Goal: Find contact information: Find contact information

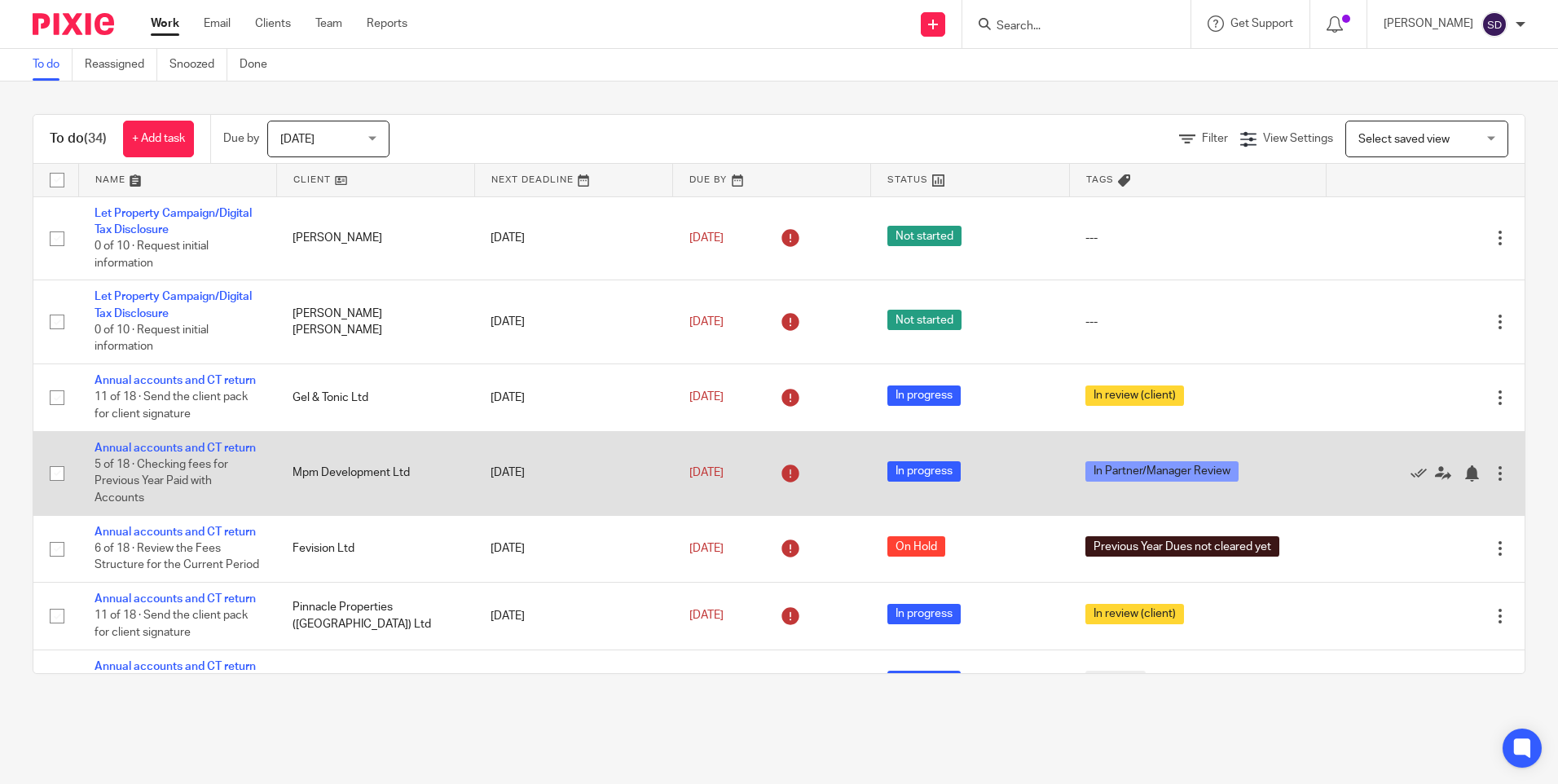
scroll to position [244, 0]
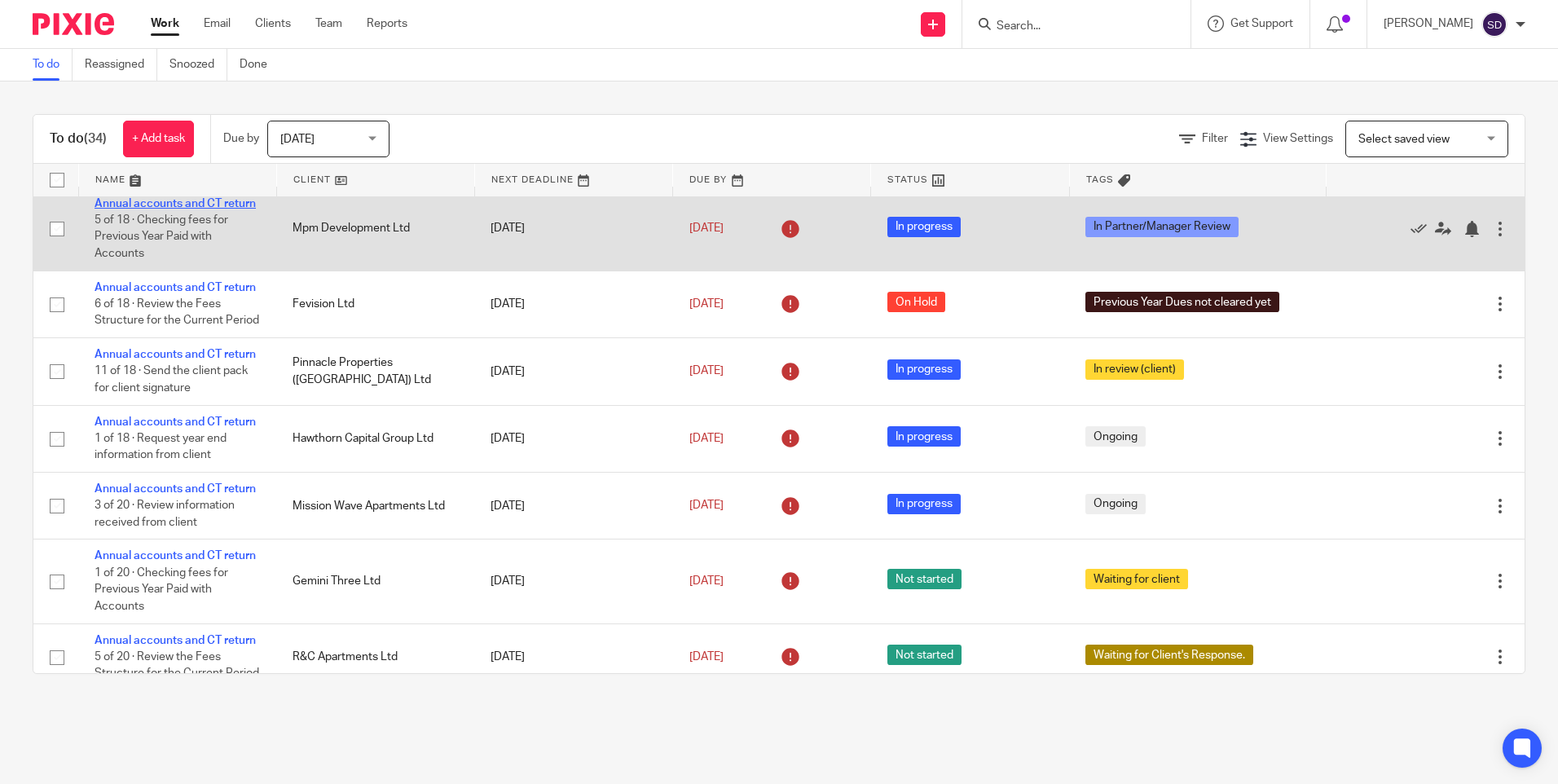
click at [182, 209] on link "Annual accounts and CT return" at bounding box center [175, 203] width 161 height 11
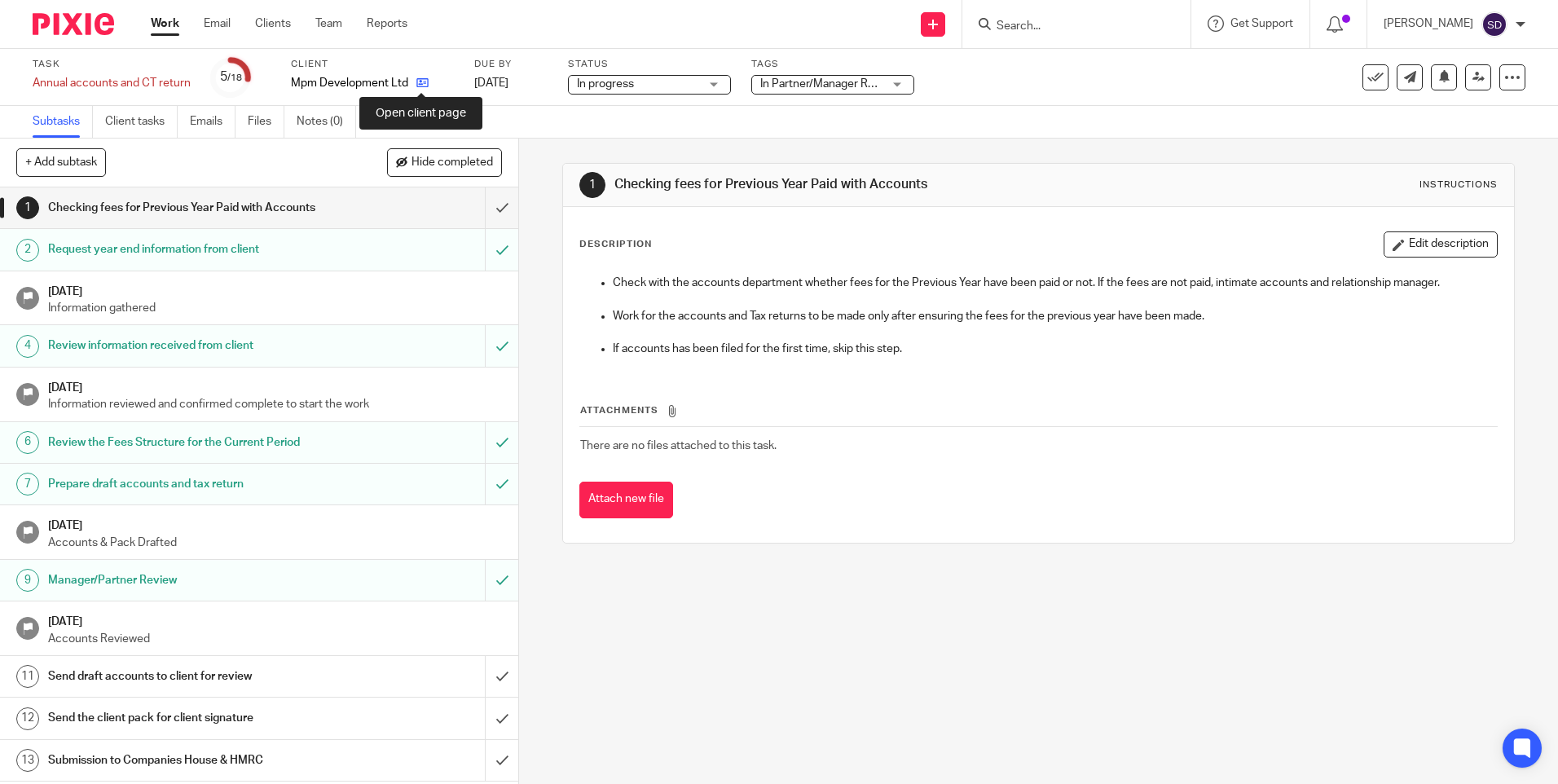
click at [420, 81] on icon at bounding box center [422, 82] width 12 height 12
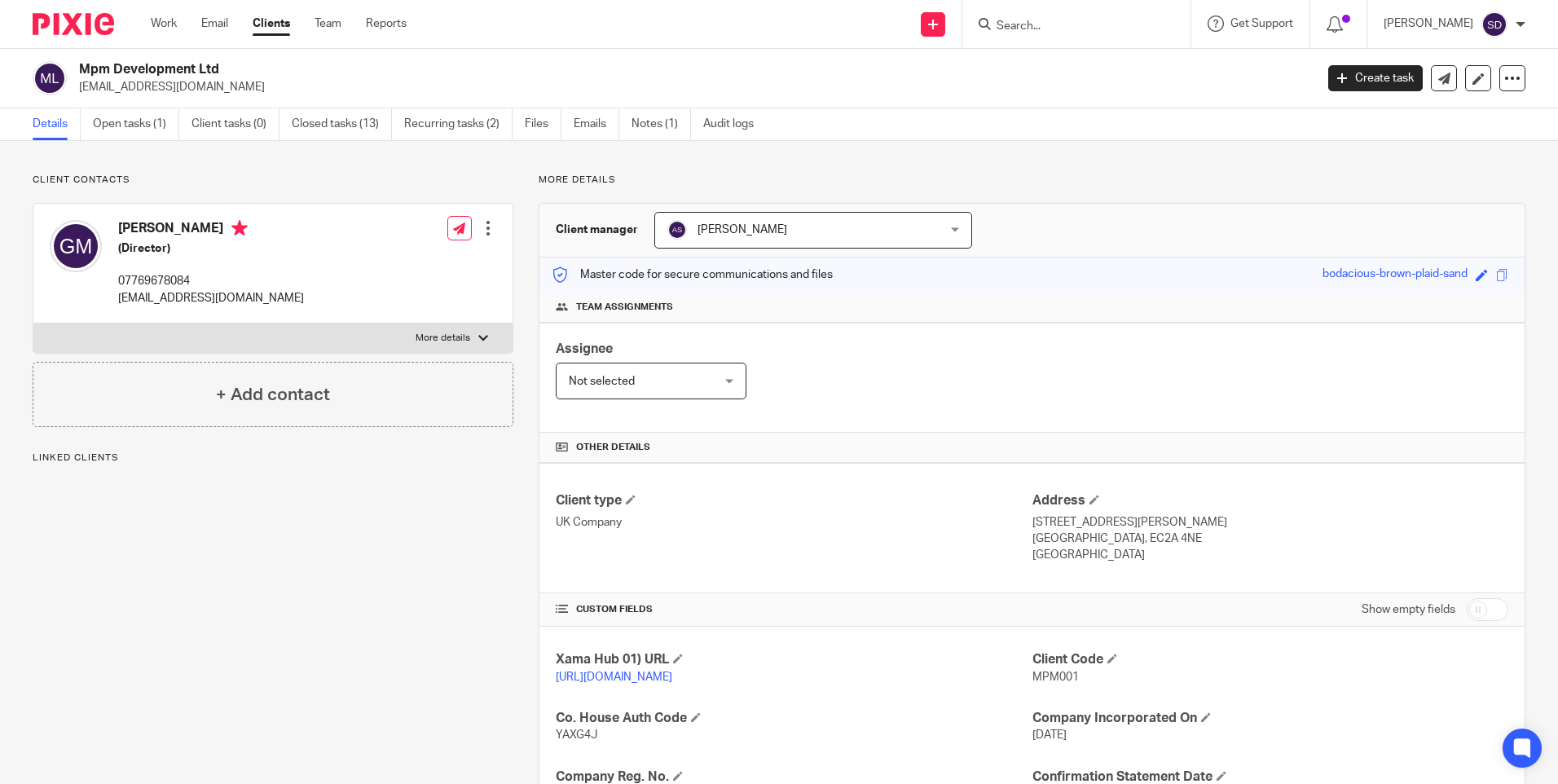
drag, startPoint x: 552, startPoint y: 223, endPoint x: 632, endPoint y: 232, distance: 80.5
click at [632, 232] on h3 "Client manager" at bounding box center [596, 230] width 82 height 17
drag, startPoint x: 632, startPoint y: 231, endPoint x: 601, endPoint y: 171, distance: 67.5
click at [601, 171] on div "Client contacts Gari Magalov (Director) 07769678084 magalov@live.com Edit conta…" at bounding box center [779, 675] width 1558 height 1070
click at [591, 177] on p "More details" at bounding box center [1031, 180] width 987 height 13
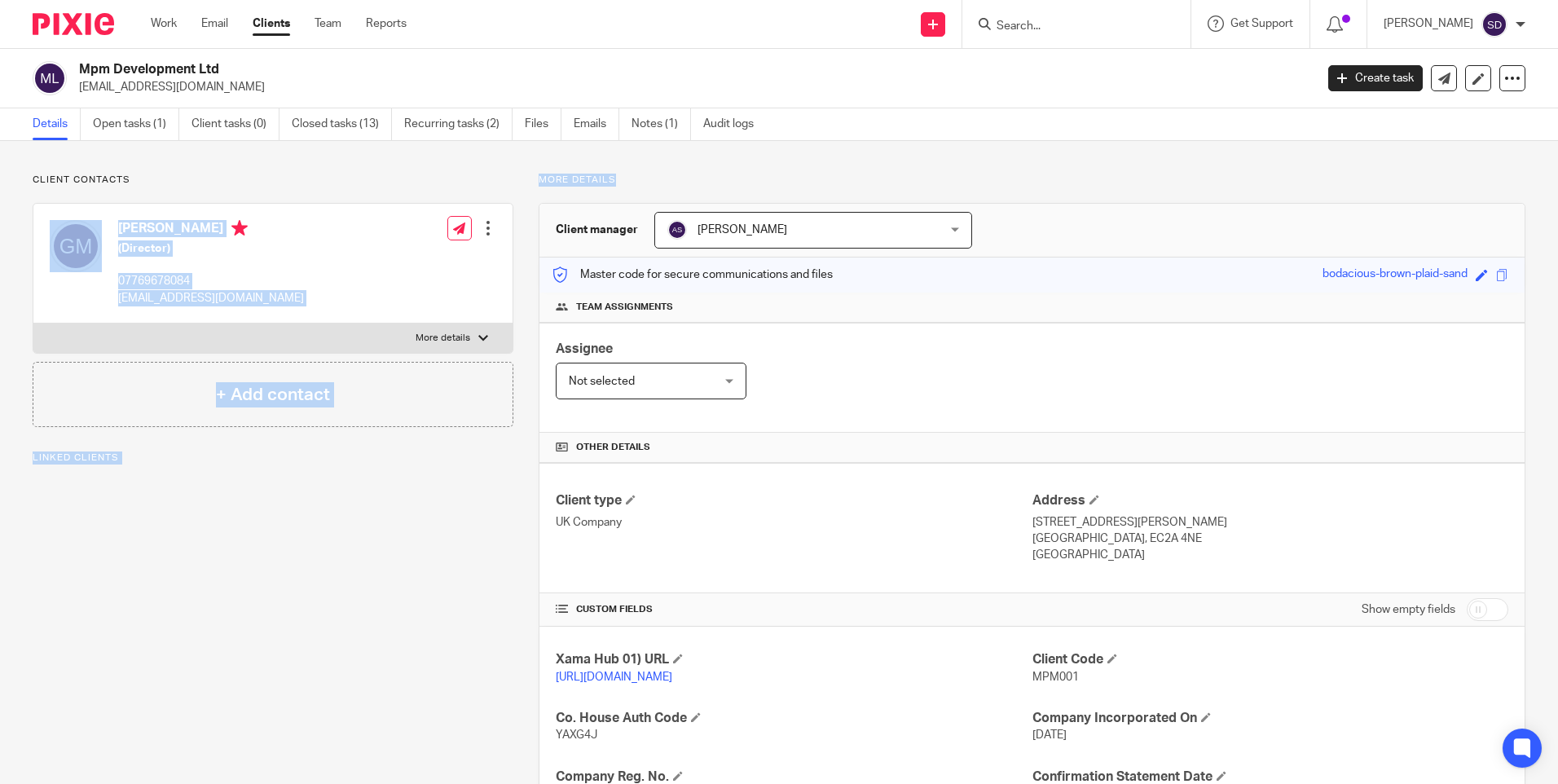
drag, startPoint x: 612, startPoint y: 177, endPoint x: 479, endPoint y: 177, distance: 133.0
click at [479, 177] on div "Client contacts Gari Magalov (Director) 07769678084 magalov@live.com Edit conta…" at bounding box center [767, 676] width 1518 height 1004
click at [742, 175] on p "More details" at bounding box center [1031, 180] width 987 height 13
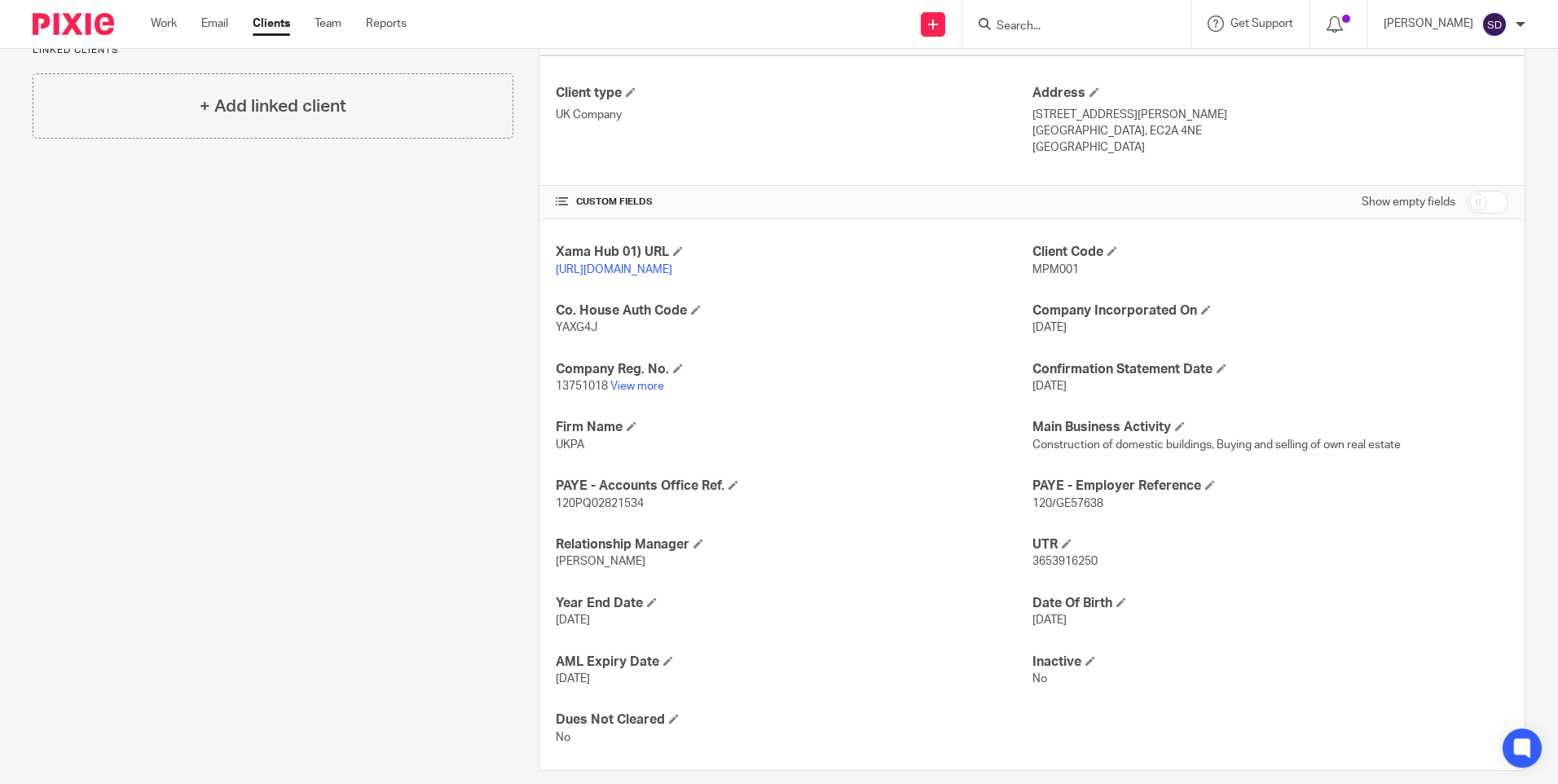
scroll to position [444, 0]
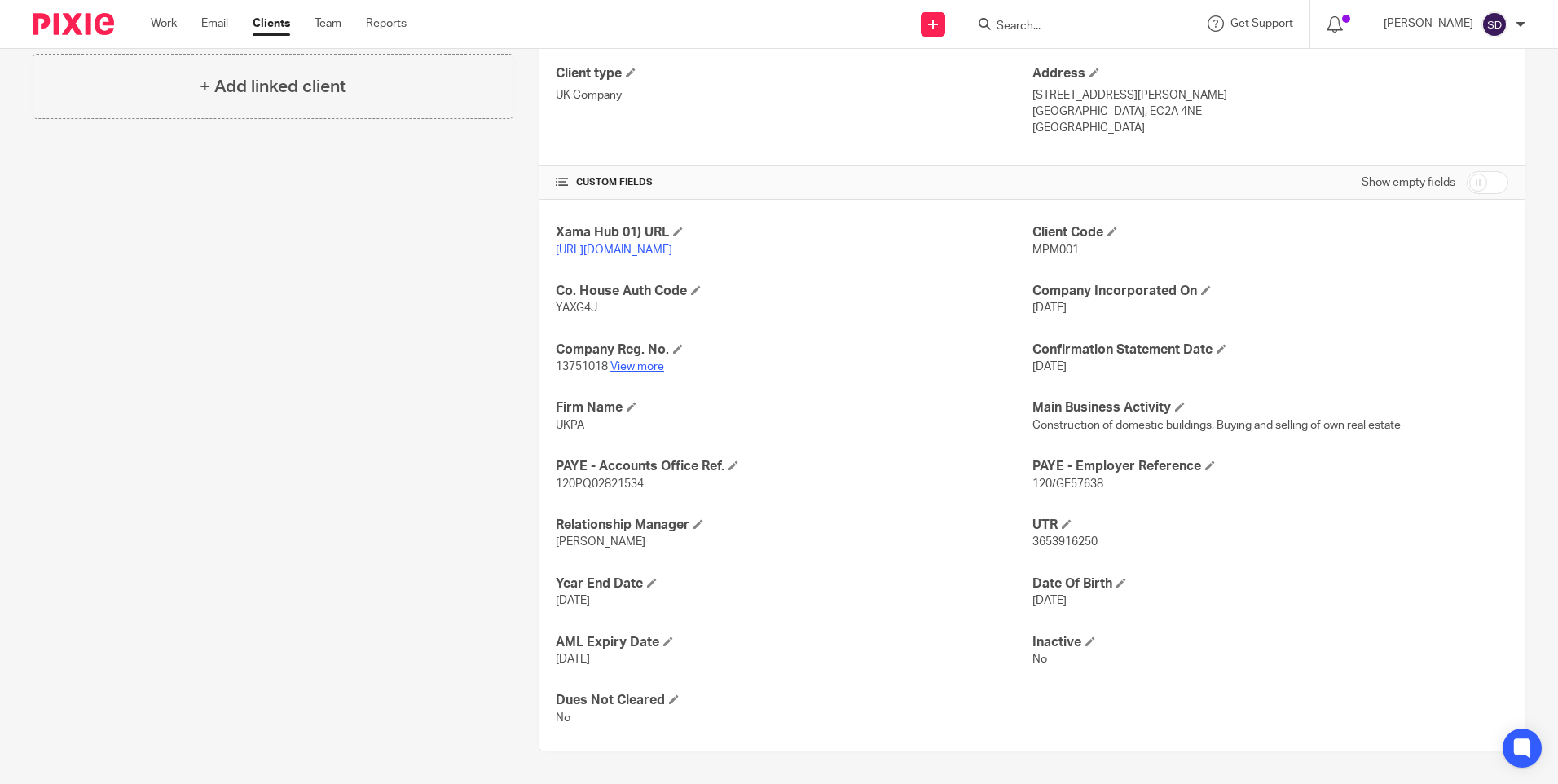
click at [628, 372] on link "View more" at bounding box center [637, 366] width 54 height 11
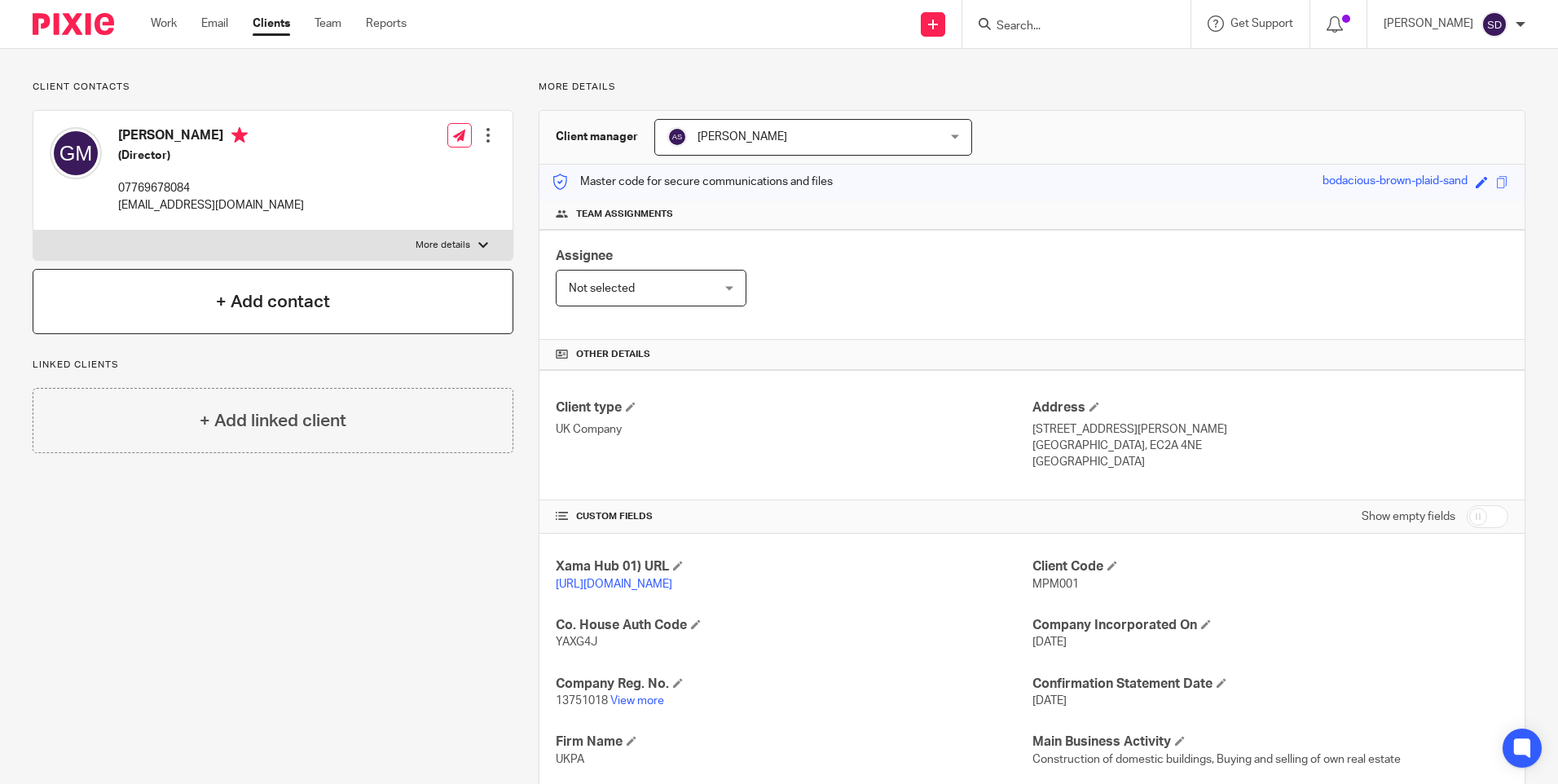
scroll to position [0, 0]
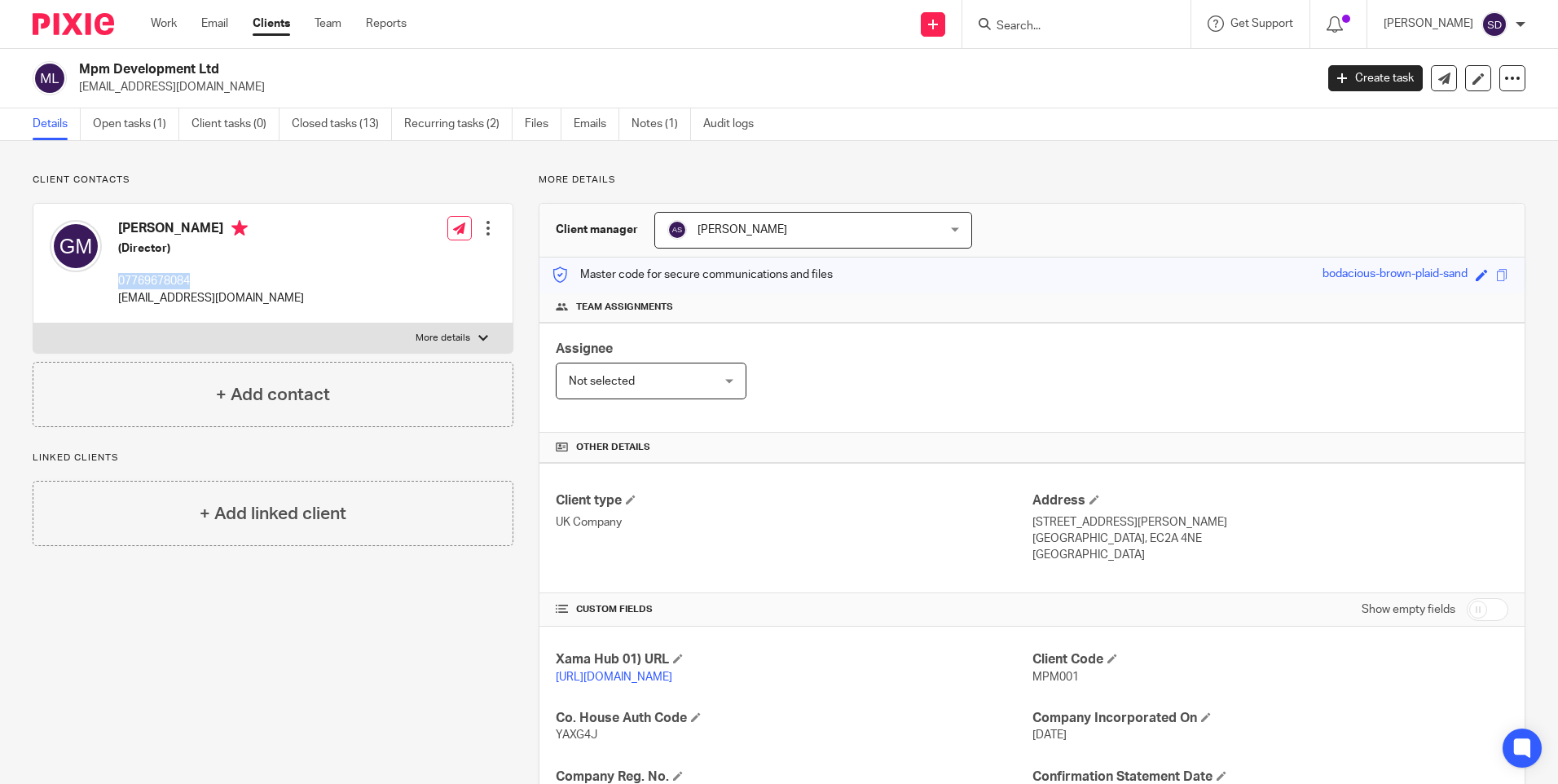
drag, startPoint x: 119, startPoint y: 277, endPoint x: 210, endPoint y: 282, distance: 91.1
click at [210, 282] on p "07769678084" at bounding box center [211, 281] width 186 height 17
click at [52, 566] on div "Client contacts Gari Magalov (Director) 07769678084 magalov@live.com Edit conta…" at bounding box center [260, 676] width 506 height 1004
drag, startPoint x: 119, startPoint y: 277, endPoint x: 195, endPoint y: 283, distance: 76.2
click at [195, 283] on p "07769678084" at bounding box center [211, 281] width 186 height 17
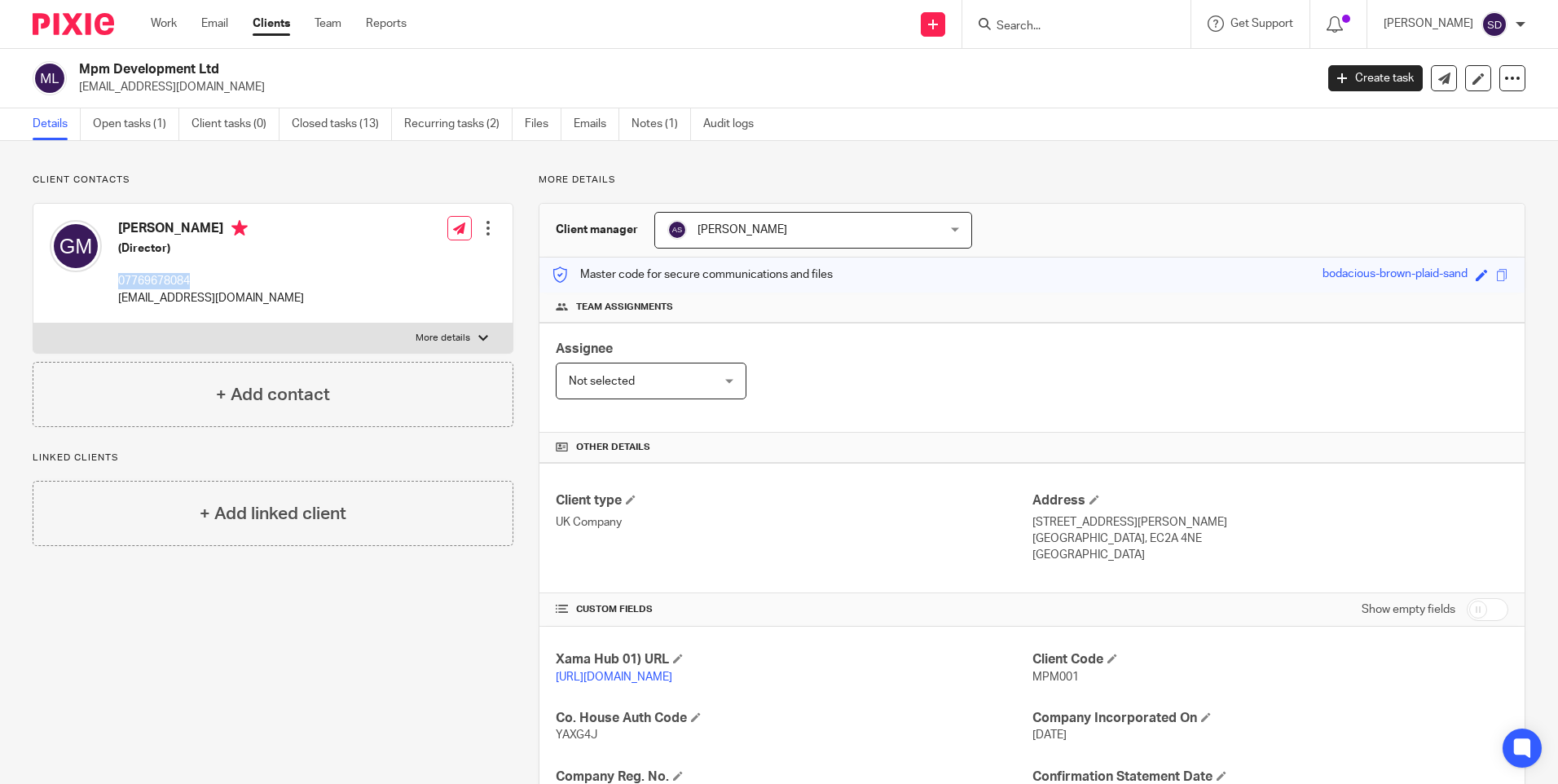
copy p "07769678084"
